Goal: Check status: Check status

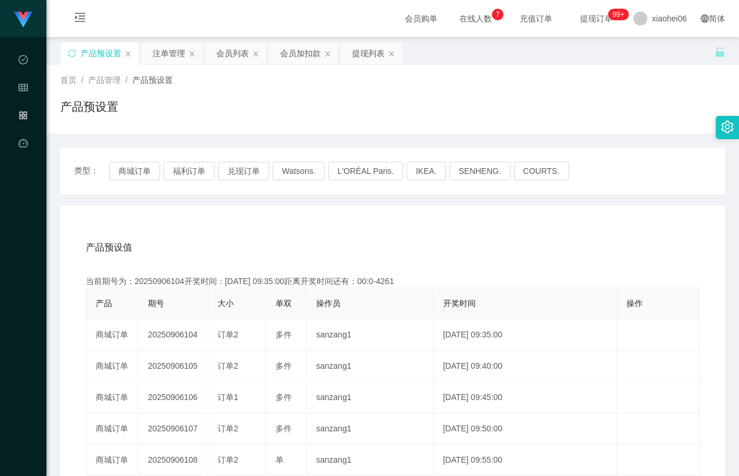
click at [75, 52] on icon "图标: sync" at bounding box center [72, 53] width 8 height 8
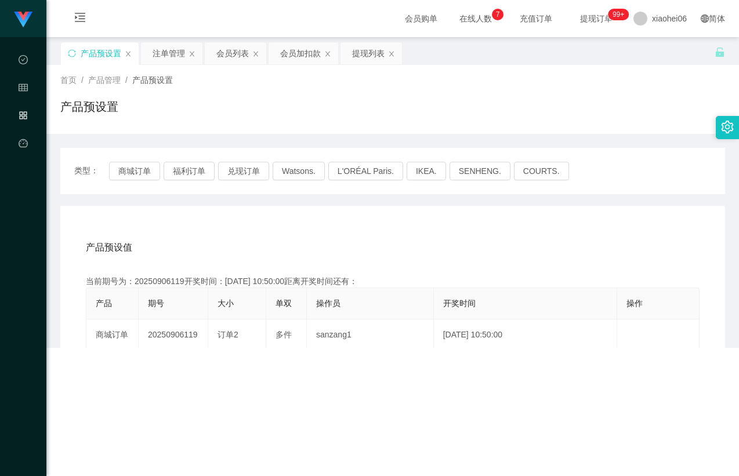
click at [190, 220] on div "产品预设值 添加期号 当前期号为：20250906119开奖时间：[DATE] 10:50:00距离开奖时间还有： 产品 期号 大小 单双 操作员 开奖时间 …" at bounding box center [392, 445] width 665 height 478
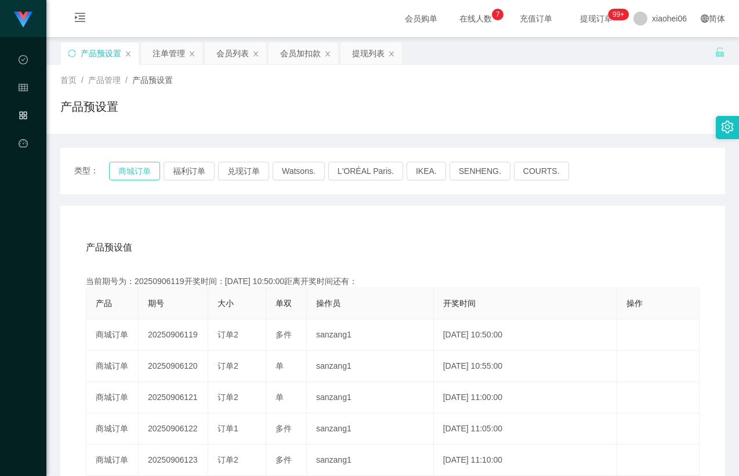
click at [131, 169] on button "商城订单" at bounding box center [134, 171] width 51 height 19
drag, startPoint x: 180, startPoint y: 206, endPoint x: 191, endPoint y: 216, distance: 14.4
click at [180, 207] on div "产品预设值 添加期号 当前期号为：20250906119开奖时间：[DATE] 10:50:00距离开奖时间还有： 产品 期号 大小 单双 操作员 开奖时间 …" at bounding box center [392, 445] width 665 height 478
drag, startPoint x: 209, startPoint y: 223, endPoint x: 221, endPoint y: 225, distance: 12.3
click at [209, 223] on div "产品预设值 添加期号 当前期号为：20250906119开奖时间：[DATE] 10:50:00距离开奖时间还有： 产品 期号 大小 单双 操作员 开奖时间 …" at bounding box center [392, 445] width 665 height 478
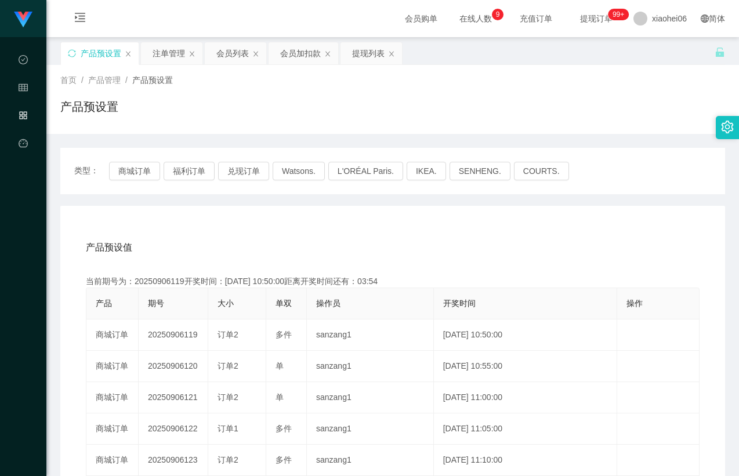
click at [213, 223] on div "产品预设值 添加期号 当前期号为：20250906119开奖时间：[DATE] 10:50:00距离开奖时间还有：03:54 产品 期号 大小 单双 操作员 …" at bounding box center [392, 445] width 665 height 478
drag, startPoint x: 172, startPoint y: 282, endPoint x: 180, endPoint y: 281, distance: 8.8
click at [180, 281] on div "当前期号为：20250906119开奖时间：[DATE] 10:50:00距离开奖时间还有：03:52" at bounding box center [393, 281] width 614 height 12
drag, startPoint x: 183, startPoint y: 281, endPoint x: 172, endPoint y: 282, distance: 11.7
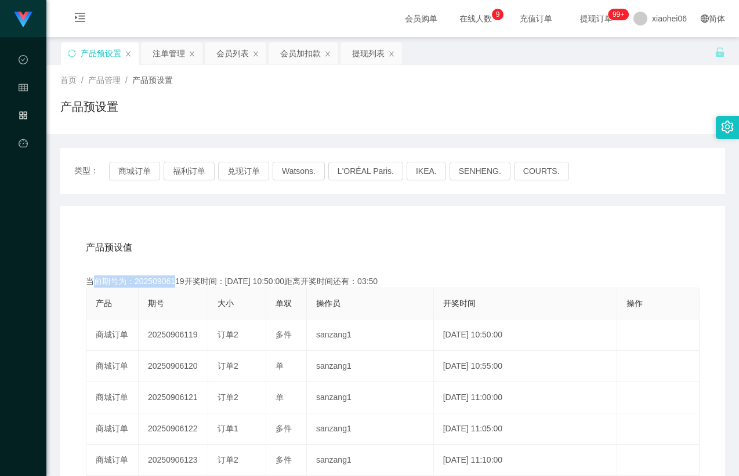
click at [172, 282] on div "当前期号为：20250906119开奖时间：[DATE] 10:50:00距离开奖时间还有：03:50" at bounding box center [393, 281] width 614 height 12
click at [168, 282] on div "当前期号为：20250906119开奖时间：[DATE] 10:50:00距离开奖时间还有：03:50" at bounding box center [393, 281] width 614 height 12
click at [156, 282] on div "当前期号为：20250906119开奖时间：[DATE] 10:50:00距离开奖时间还有：03:49" at bounding box center [393, 281] width 614 height 12
copy div "20250906119"
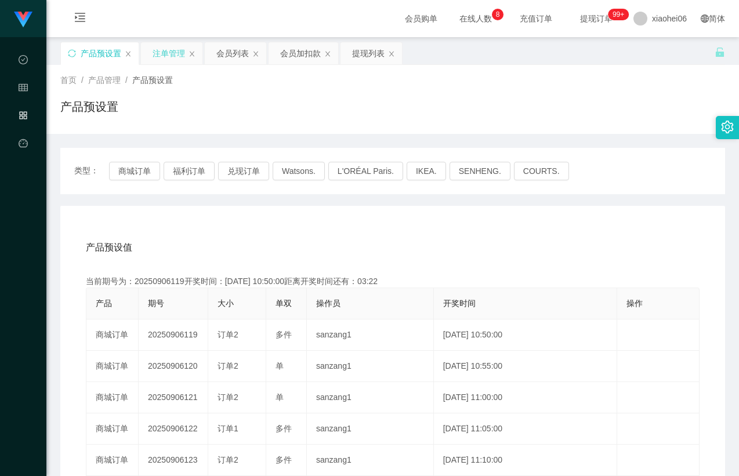
click at [162, 56] on div "注单管理" at bounding box center [169, 53] width 32 height 22
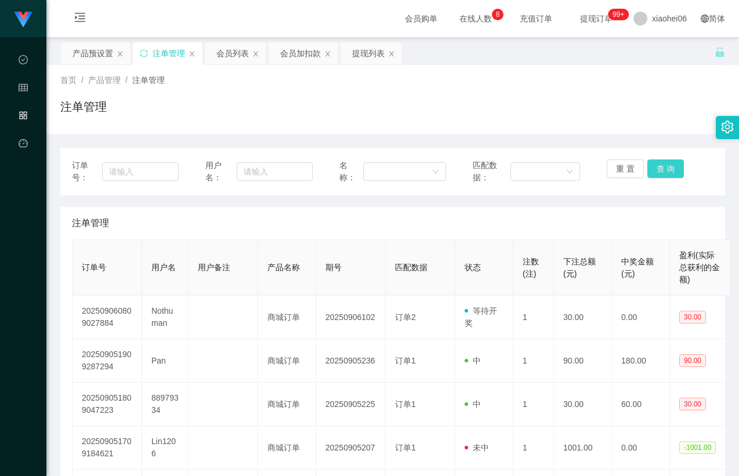
click at [654, 170] on button "查 询" at bounding box center [665, 168] width 37 height 19
click at [603, 215] on div "注单管理" at bounding box center [392, 223] width 641 height 32
click at [664, 159] on button "查 询" at bounding box center [665, 168] width 37 height 19
click at [664, 169] on button "查 询" at bounding box center [665, 168] width 37 height 19
click at [669, 170] on button "查 询" at bounding box center [665, 168] width 37 height 19
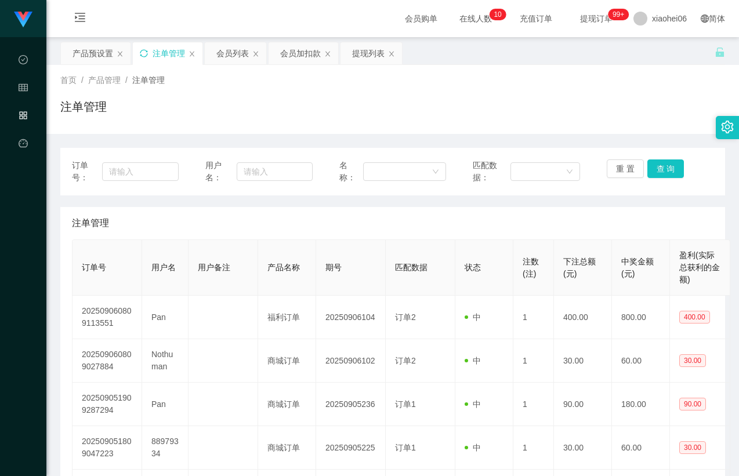
click at [142, 56] on icon "图标: sync" at bounding box center [144, 53] width 8 height 8
click at [621, 121] on div "注单管理" at bounding box center [392, 111] width 665 height 27
drag, startPoint x: 186, startPoint y: 118, endPoint x: 211, endPoint y: 118, distance: 24.9
click at [192, 118] on div "注单管理" at bounding box center [392, 111] width 665 height 27
click at [659, 164] on button "查 询" at bounding box center [665, 168] width 37 height 19
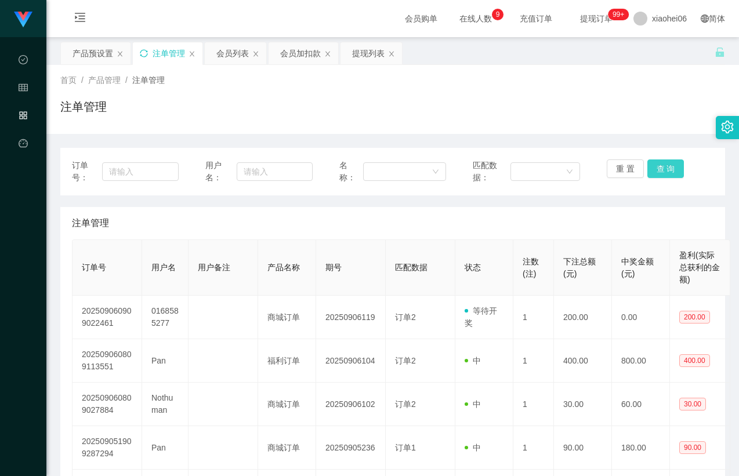
click at [669, 170] on button "查 询" at bounding box center [665, 168] width 37 height 19
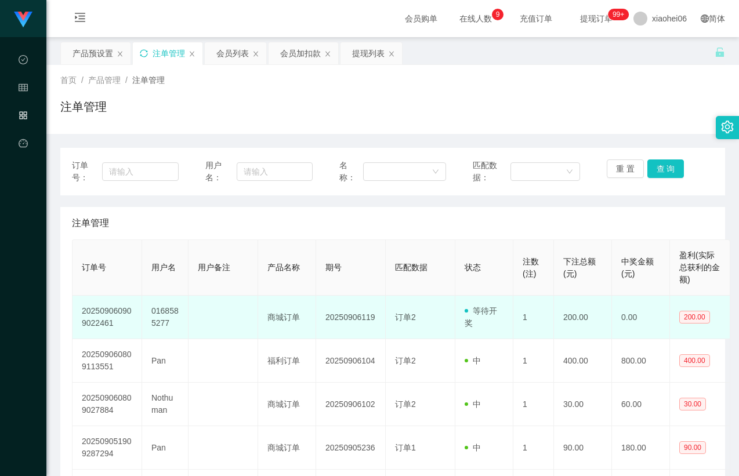
click at [159, 313] on td "0168585277" at bounding box center [165, 317] width 46 height 43
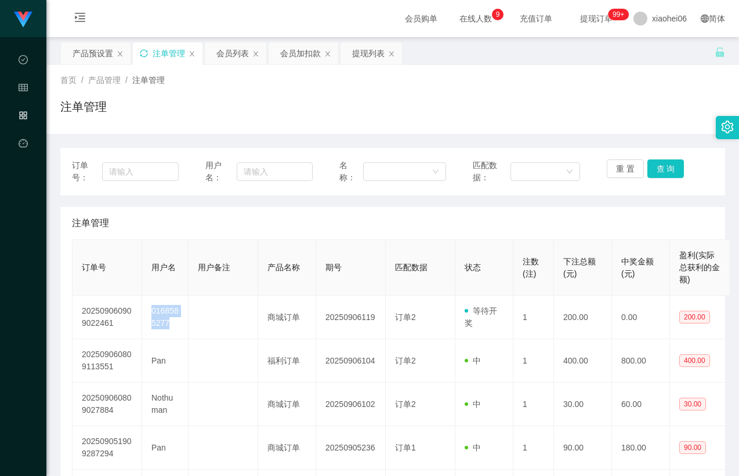
drag, startPoint x: 159, startPoint y: 313, endPoint x: 275, endPoint y: 251, distance: 131.3
click at [159, 313] on td "0168585277" at bounding box center [165, 317] width 46 height 43
copy td "0168585277"
click at [361, 214] on div "注单管理" at bounding box center [392, 223] width 641 height 32
click at [82, 44] on div "产品预设置" at bounding box center [92, 53] width 41 height 22
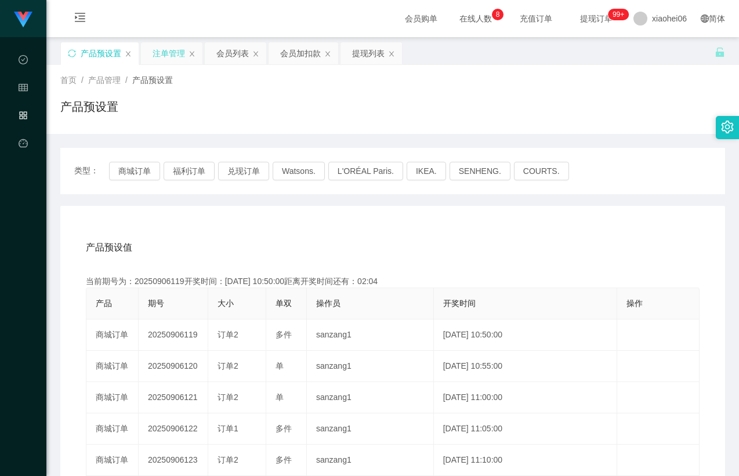
click at [226, 240] on div "产品预设值 添加期号" at bounding box center [393, 247] width 614 height 32
click at [389, 226] on div "产品预设值 添加期号 当前期号为：20250906119开奖时间：[DATE] 10:50:00距离开奖时间还有：00:0-4 产品 期号 大小 单双 操作员…" at bounding box center [392, 445] width 665 height 478
click at [357, 219] on div "产品预设值 添加期号 当前期号为：20250906119开奖时间：[DATE] 10:50:00距离开奖时间还有：00:0-4 产品 期号 大小 单双 操作员…" at bounding box center [392, 445] width 665 height 478
